Goal: Obtain resource: Obtain resource

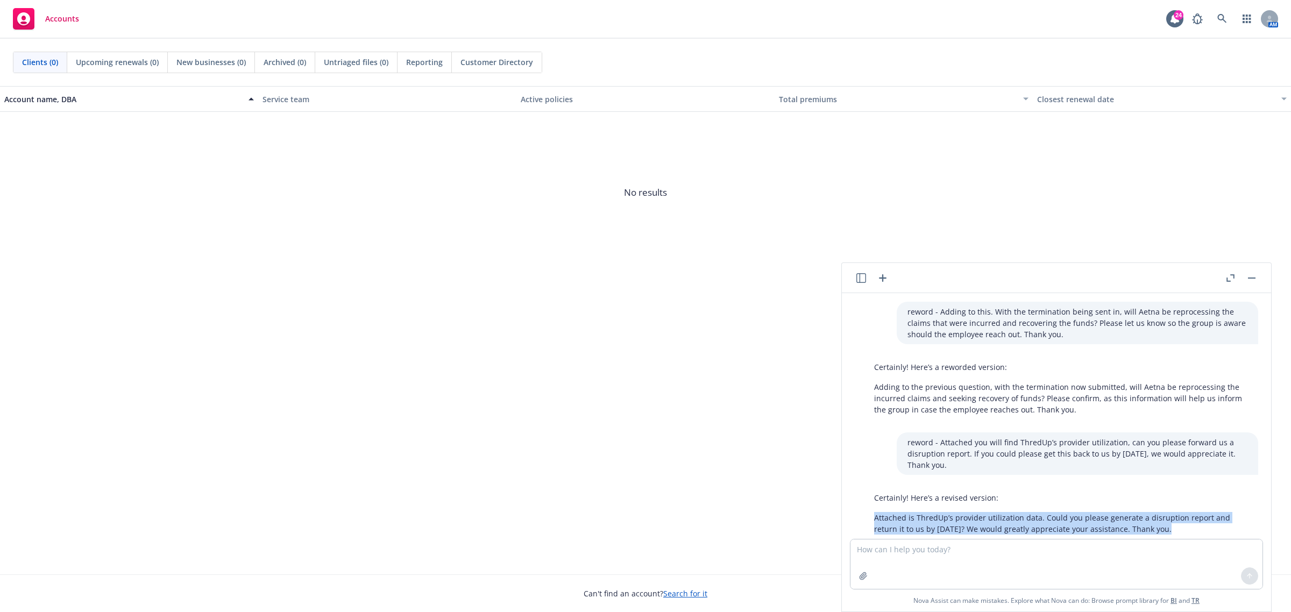
scroll to position [26, 0]
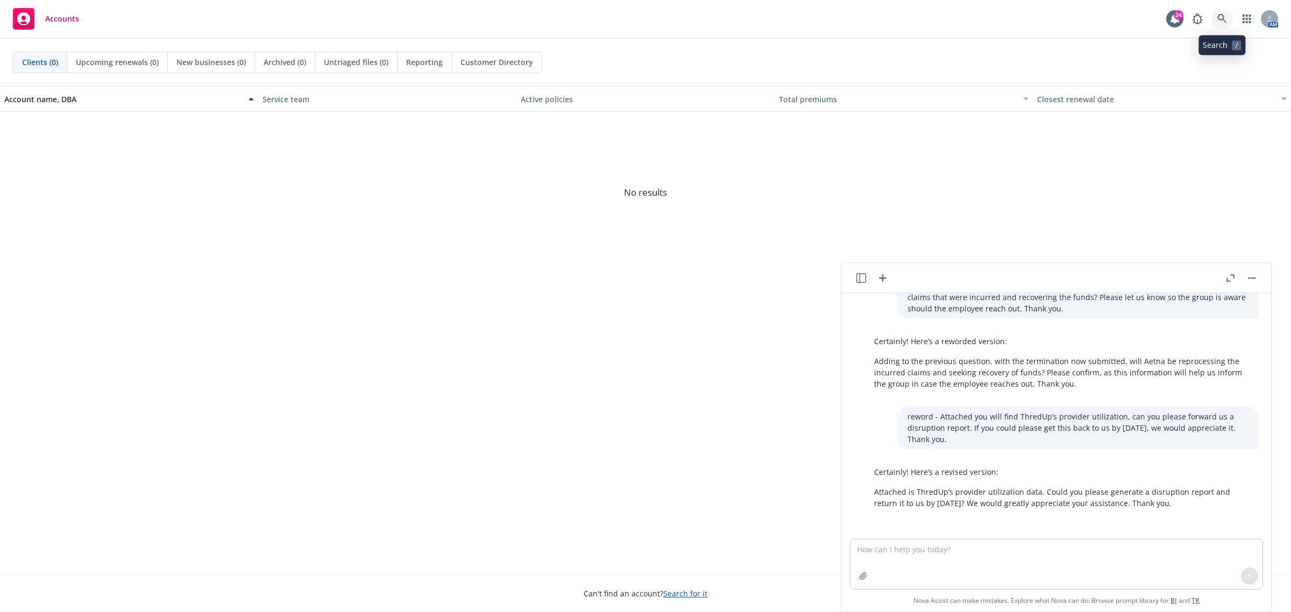
click at [1219, 15] on icon at bounding box center [1221, 18] width 9 height 9
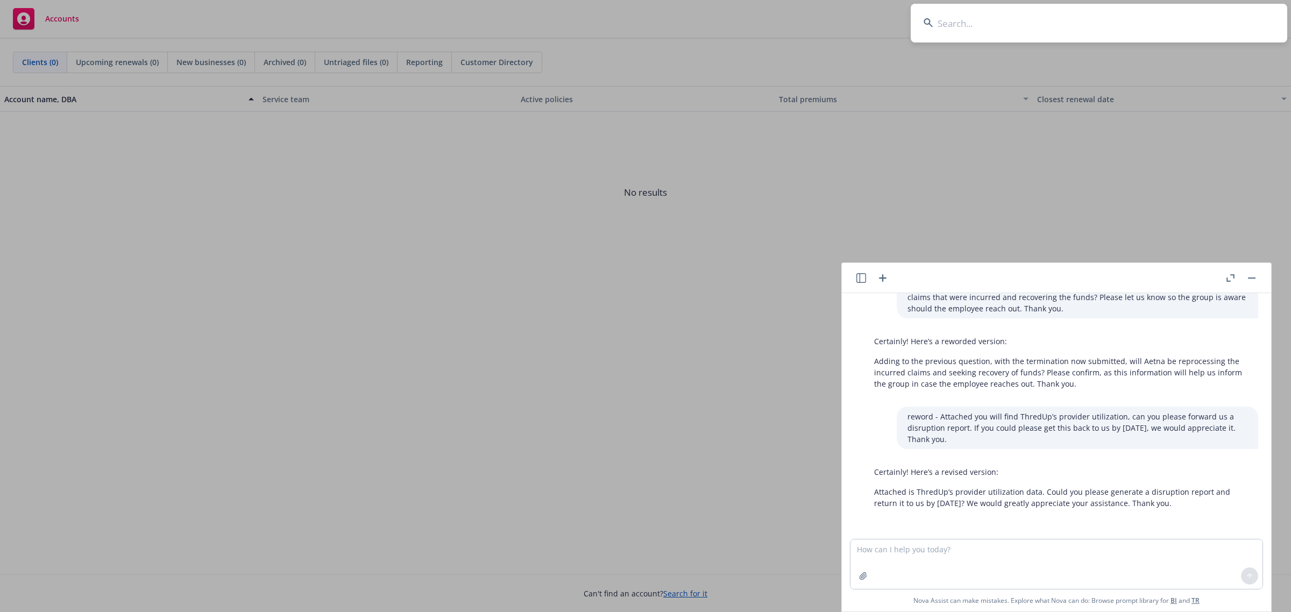
click at [1054, 28] on input at bounding box center [1099, 23] width 376 height 39
type input "e"
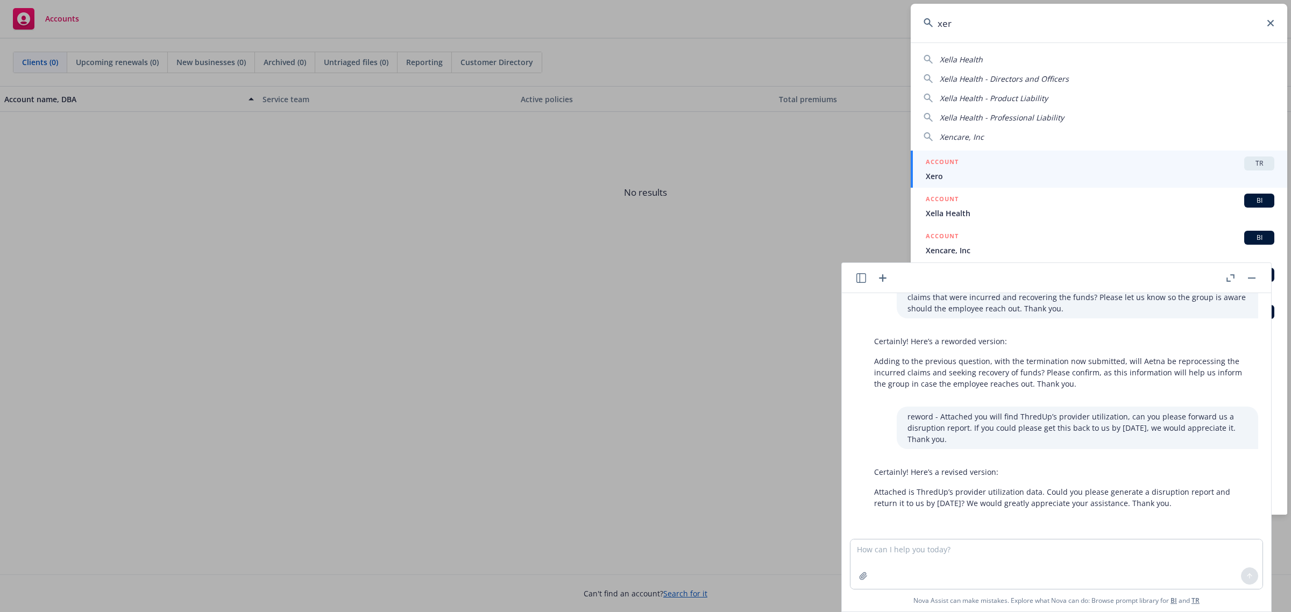
type input "xero"
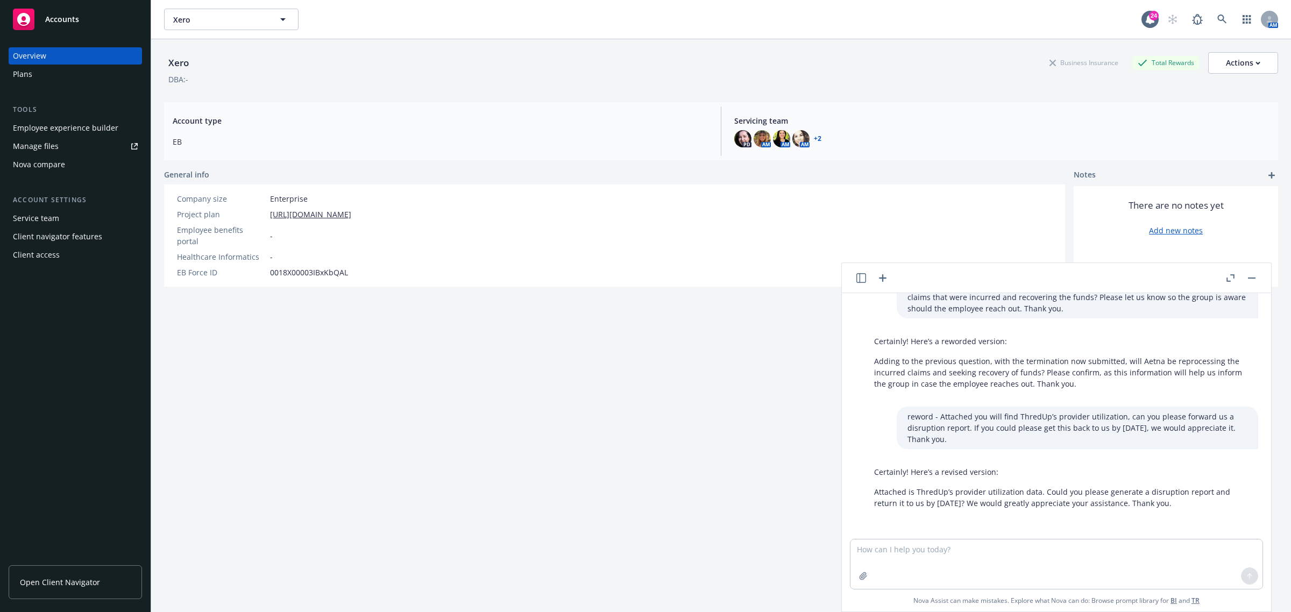
click at [25, 80] on div "Plans" at bounding box center [22, 74] width 19 height 17
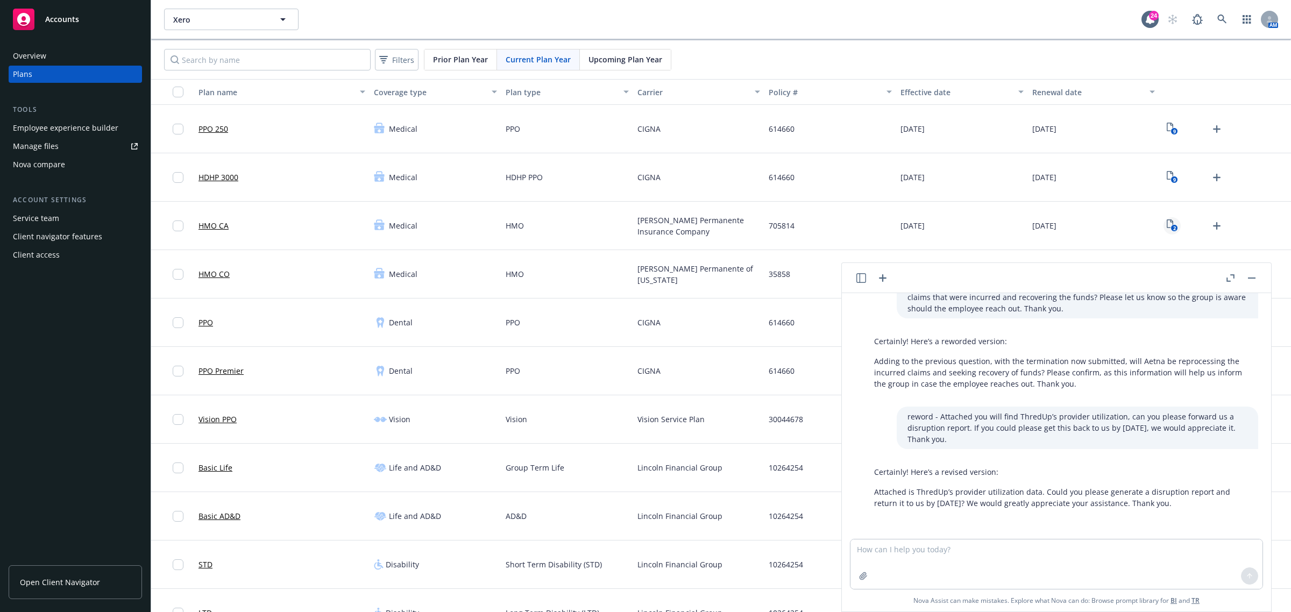
click at [1167, 224] on icon "2" at bounding box center [1172, 225] width 11 height 12
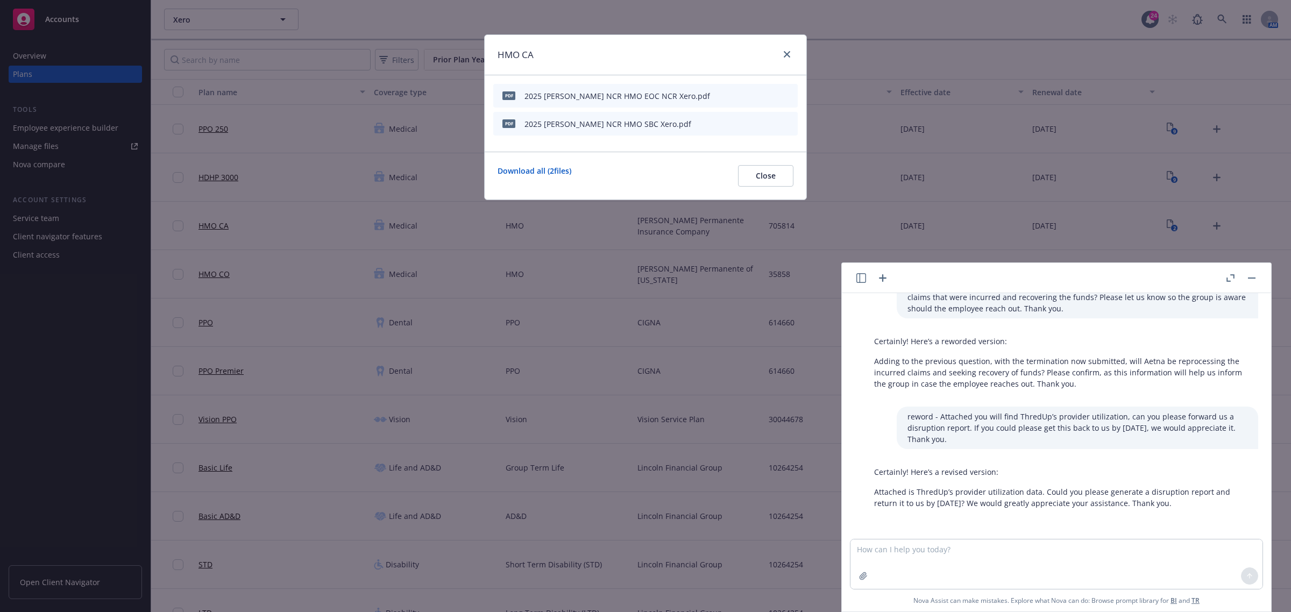
click at [768, 93] on icon "preview file" at bounding box center [770, 95] width 10 height 8
click at [784, 52] on icon "close" at bounding box center [787, 54] width 6 height 6
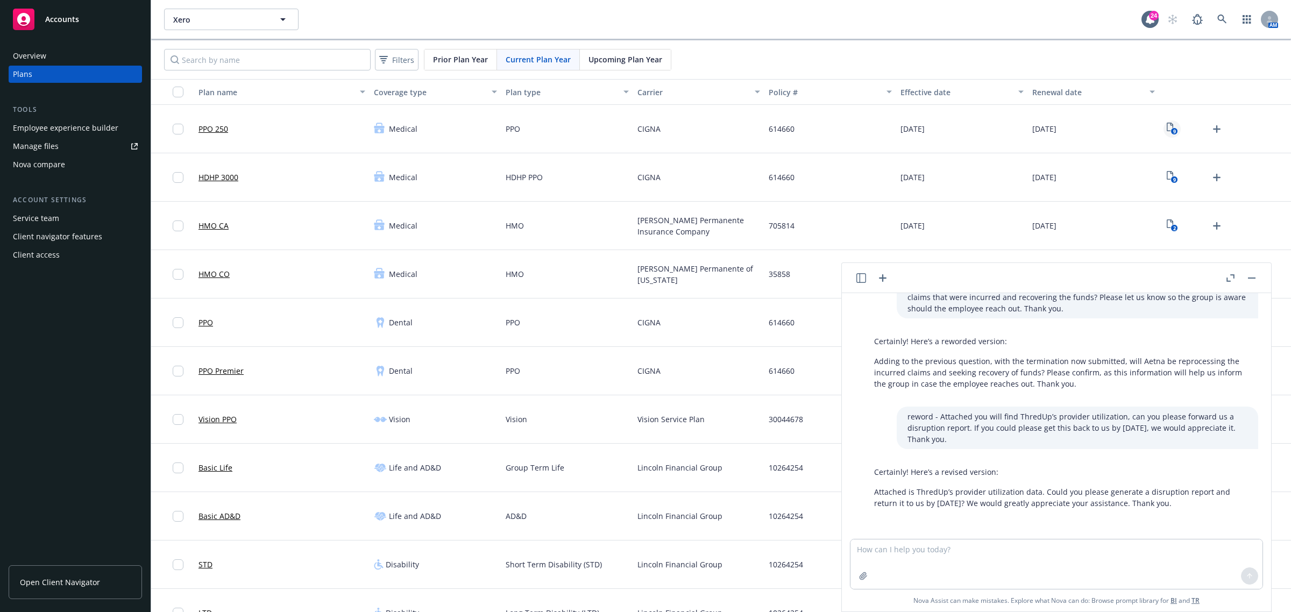
click at [1168, 125] on icon "9" at bounding box center [1172, 129] width 11 height 12
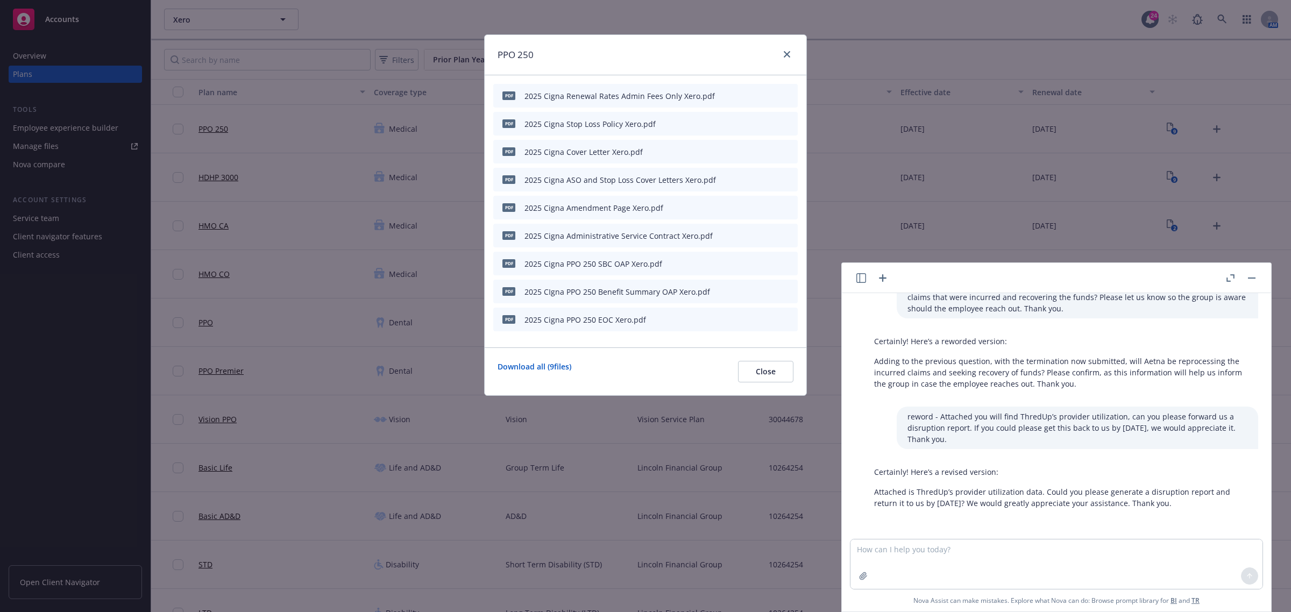
click at [769, 316] on icon "preview file" at bounding box center [770, 319] width 10 height 8
click at [786, 54] on icon "close" at bounding box center [787, 54] width 6 height 6
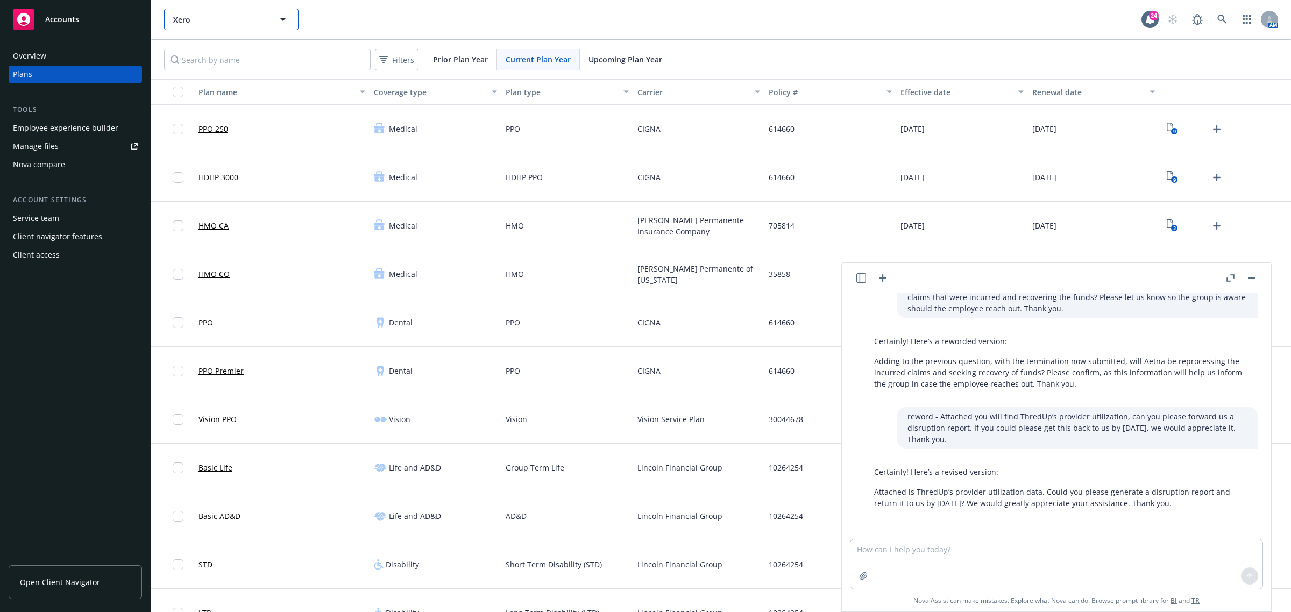
click at [245, 14] on span "Xero" at bounding box center [219, 19] width 93 height 11
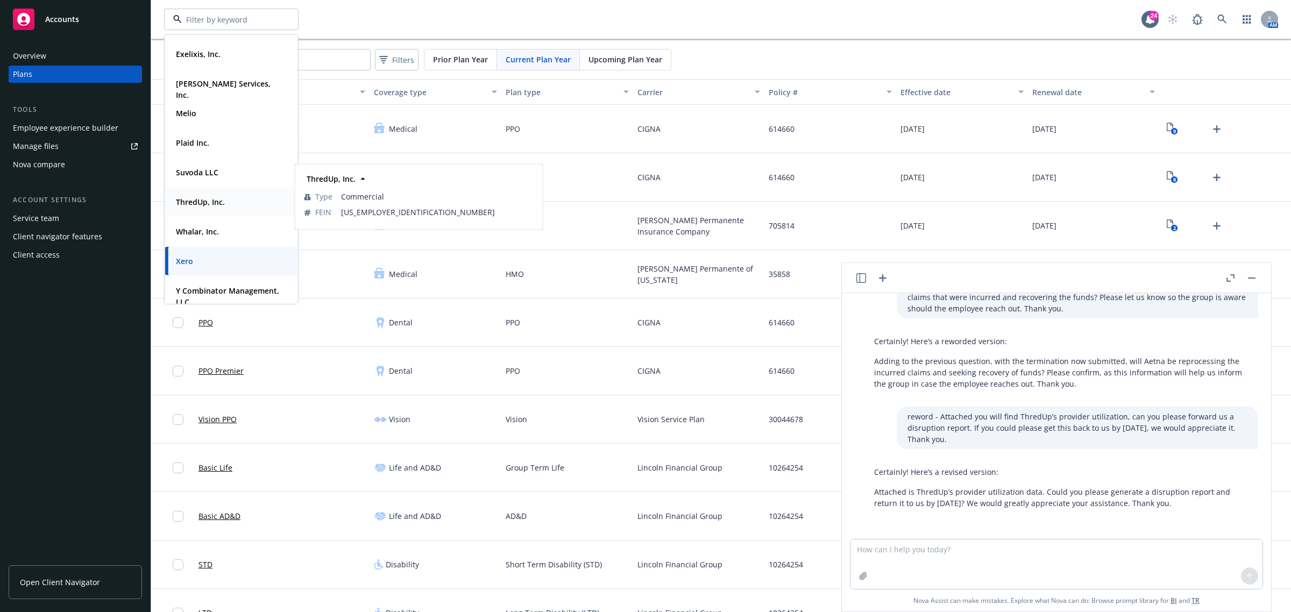
scroll to position [79, 0]
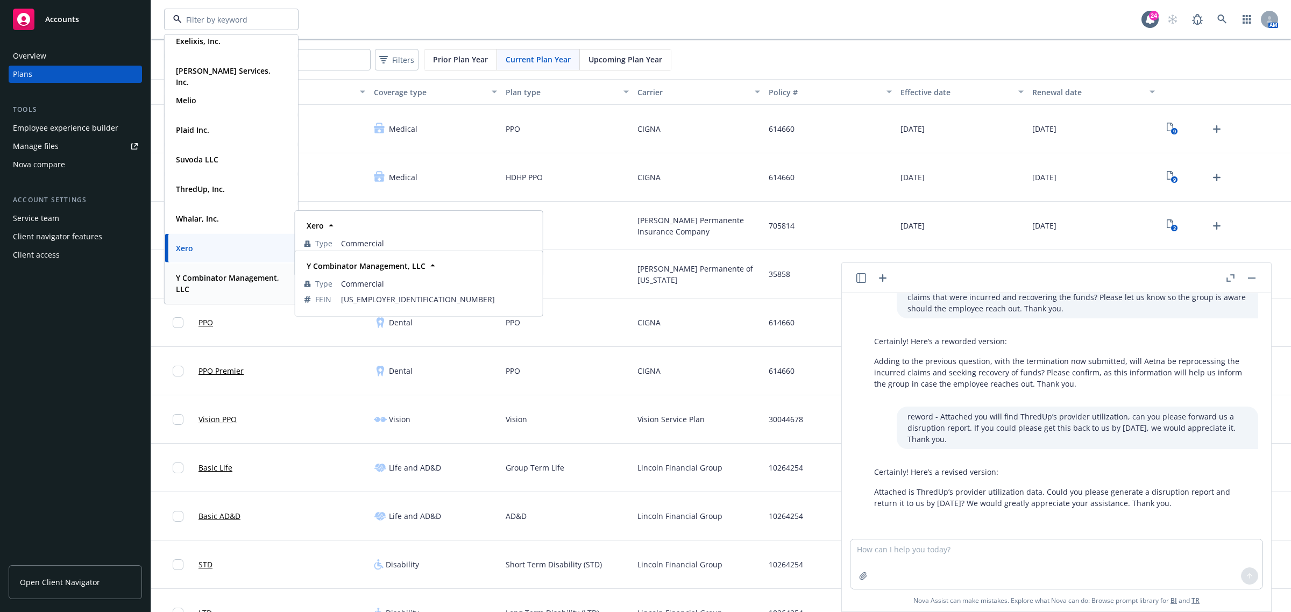
click at [219, 288] on strong "Y Combinator Management, LLC" at bounding box center [227, 284] width 103 height 22
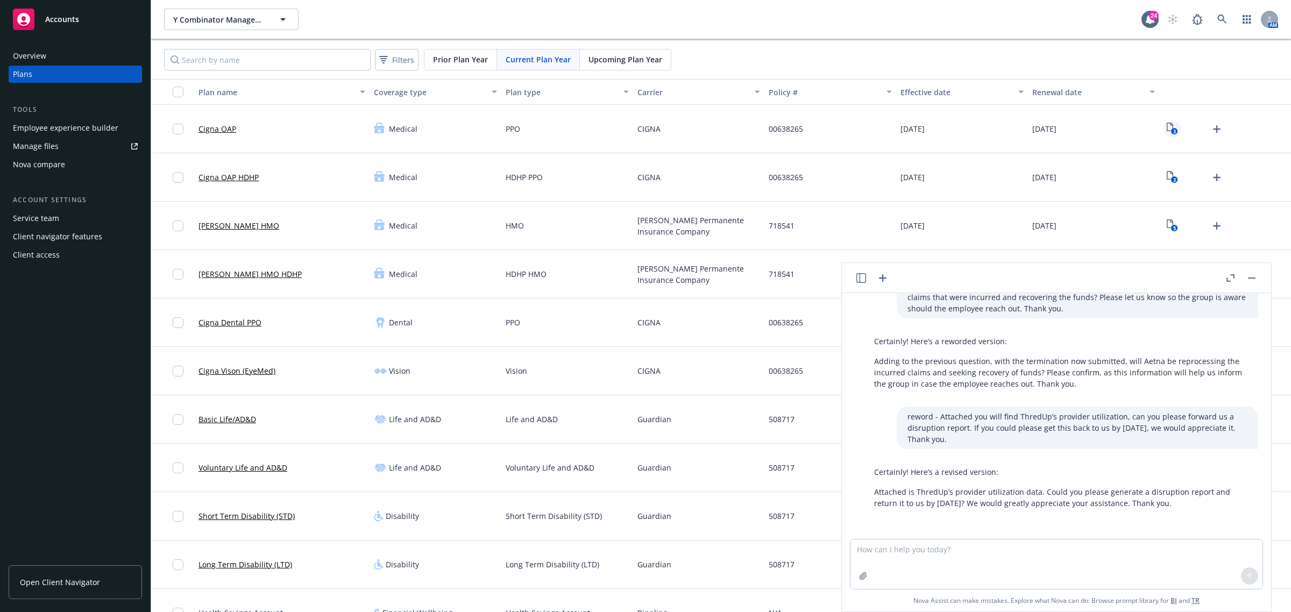
click at [1172, 129] on text "3" at bounding box center [1173, 131] width 3 height 7
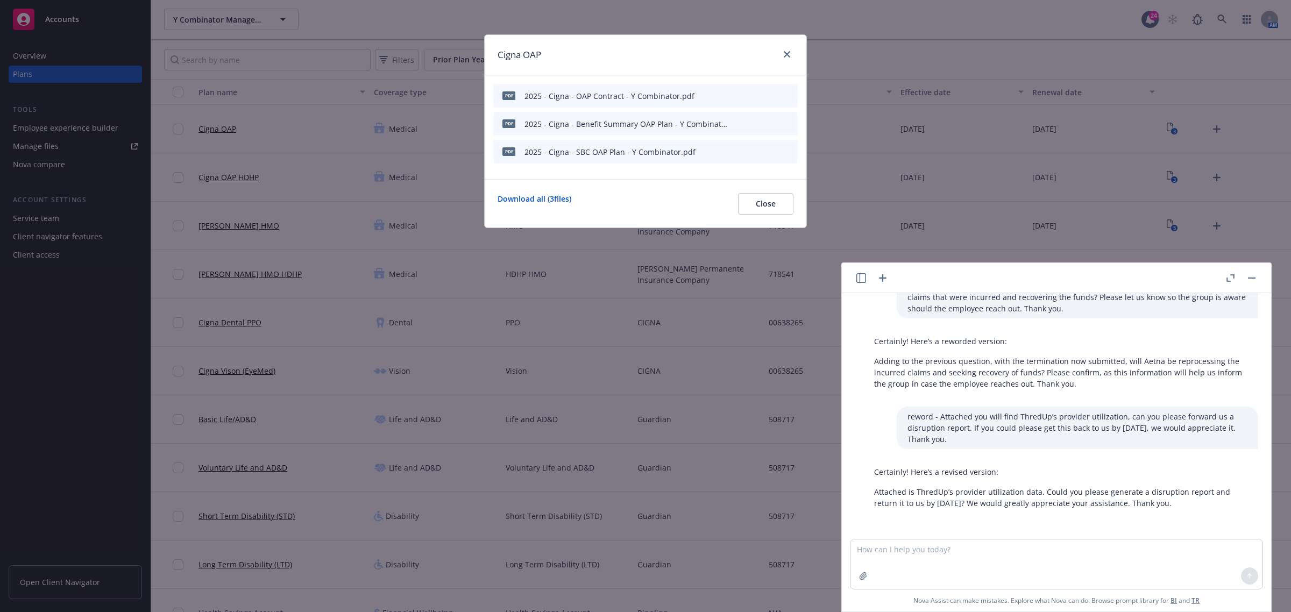
click at [772, 94] on icon "preview file" at bounding box center [770, 95] width 10 height 8
